Goal: Transaction & Acquisition: Purchase product/service

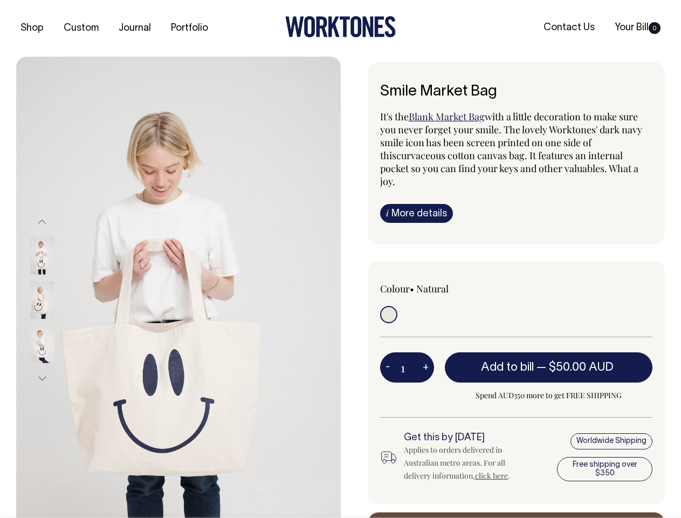
click at [179, 287] on img at bounding box center [178, 300] width 325 height 487
click at [57, 299] on div at bounding box center [57, 300] width 54 height 44
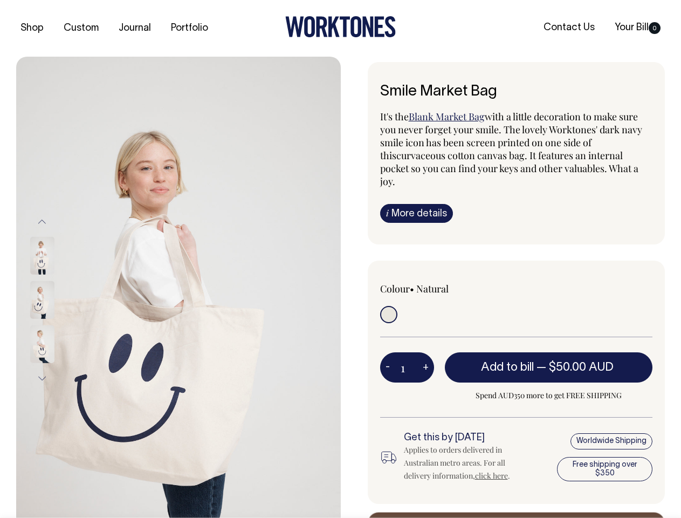
click at [42, 221] on button "Previous" at bounding box center [42, 221] width 16 height 24
click at [57, 322] on div at bounding box center [57, 344] width 54 height 44
click at [42, 378] on button "Next" at bounding box center [42, 378] width 16 height 24
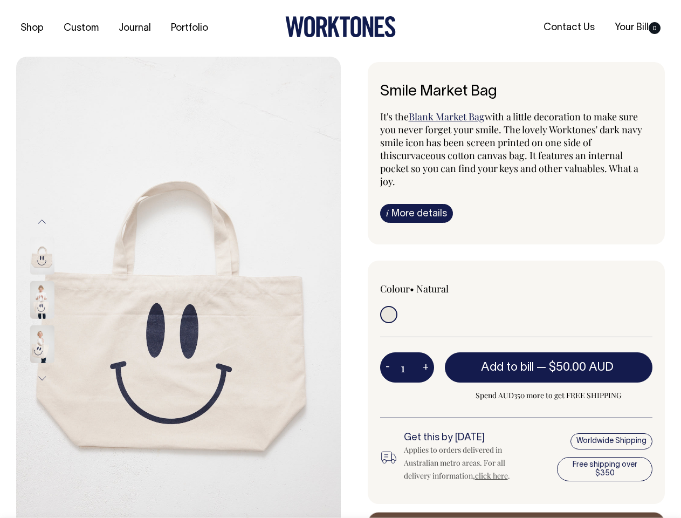
click at [388, 357] on button "-" at bounding box center [387, 368] width 15 height 22
click at [426, 357] on button "+" at bounding box center [426, 368] width 17 height 22
type input "2"
click at [549, 362] on span "— $50.00 AUD" at bounding box center [577, 367] width 80 height 11
